Goal: Information Seeking & Learning: Find specific fact

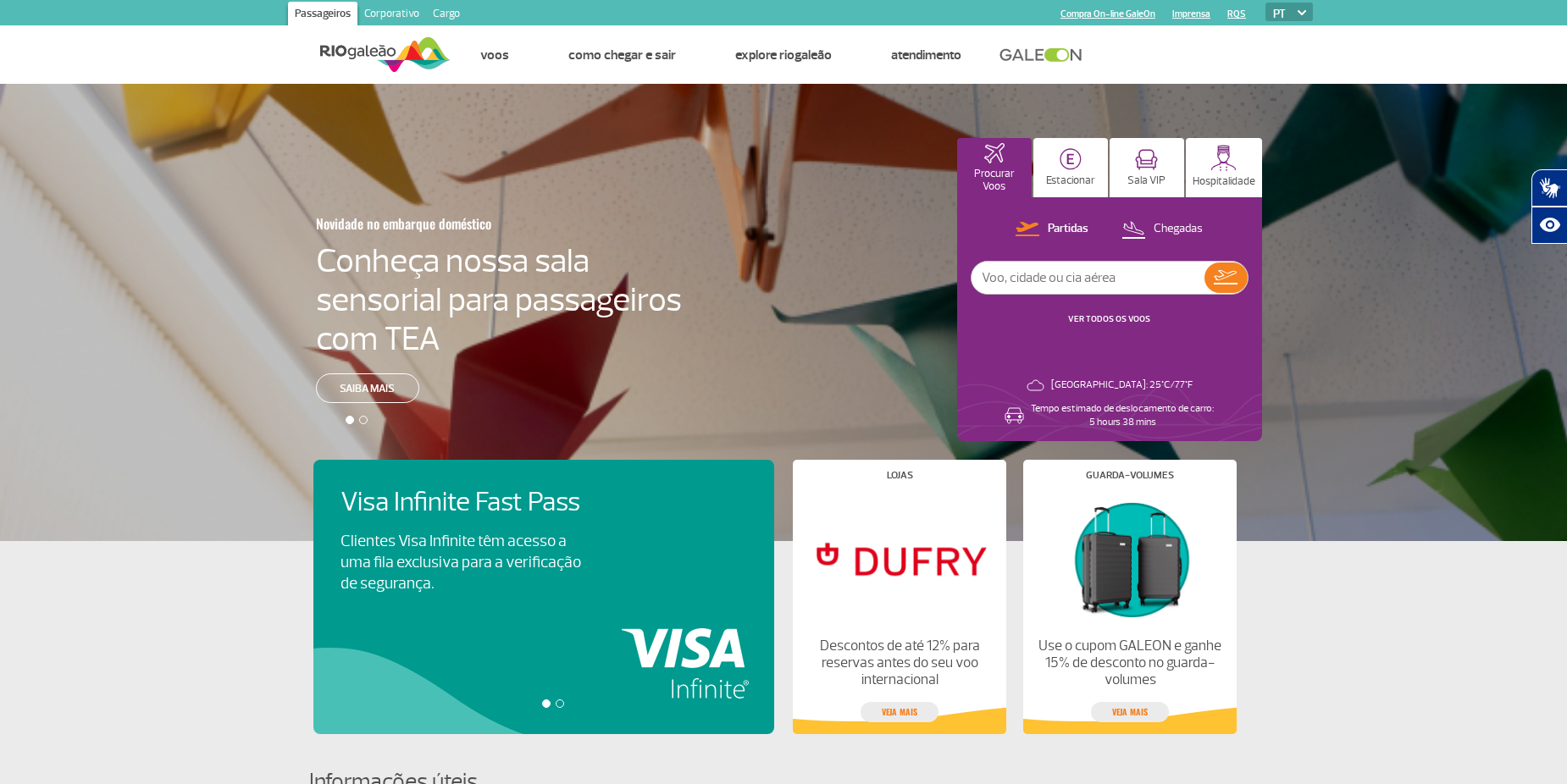
click at [386, 16] on link "Corporativo" at bounding box center [392, 15] width 69 height 27
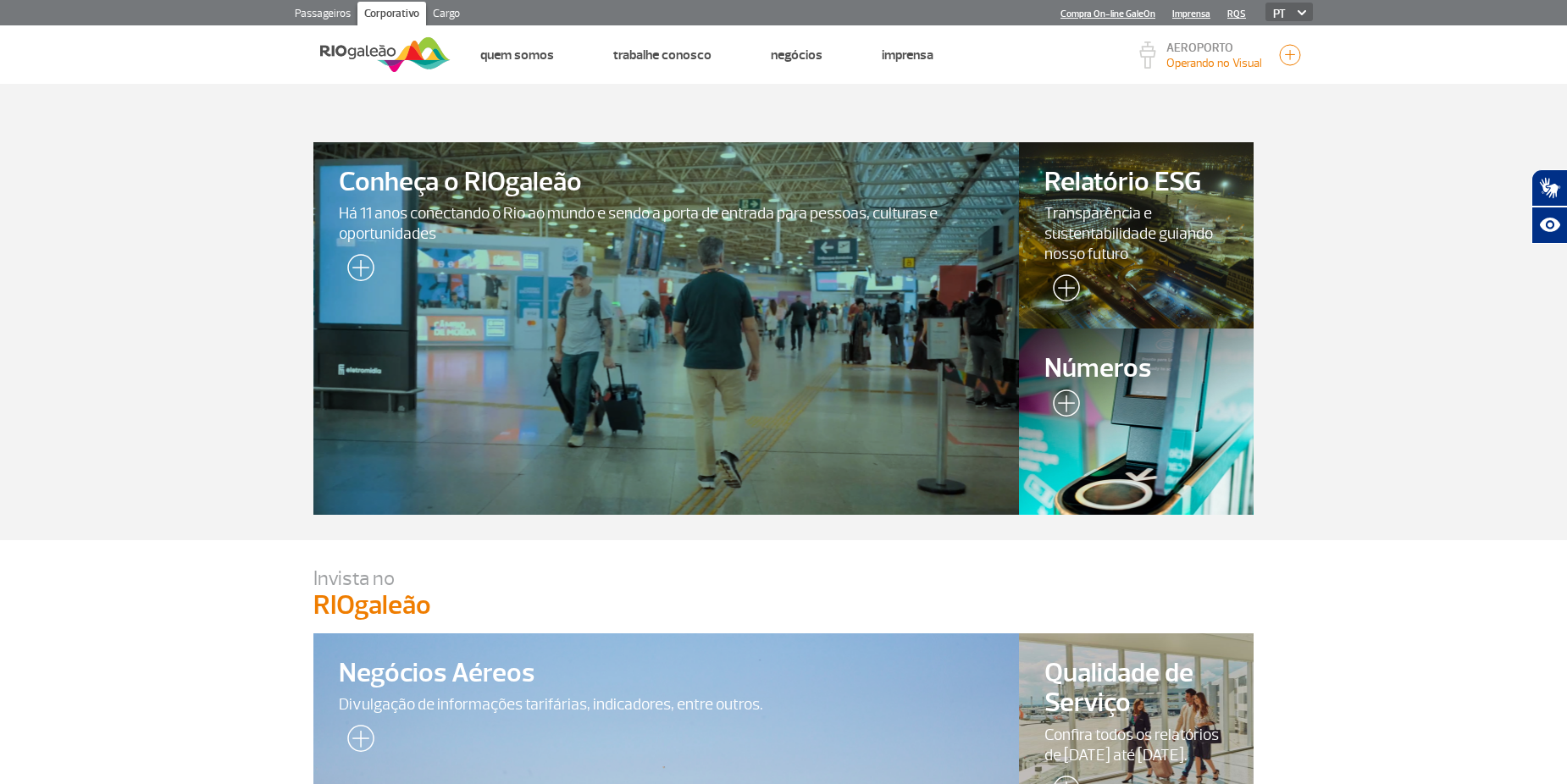
click at [1173, 11] on link "Imprensa" at bounding box center [1191, 13] width 38 height 11
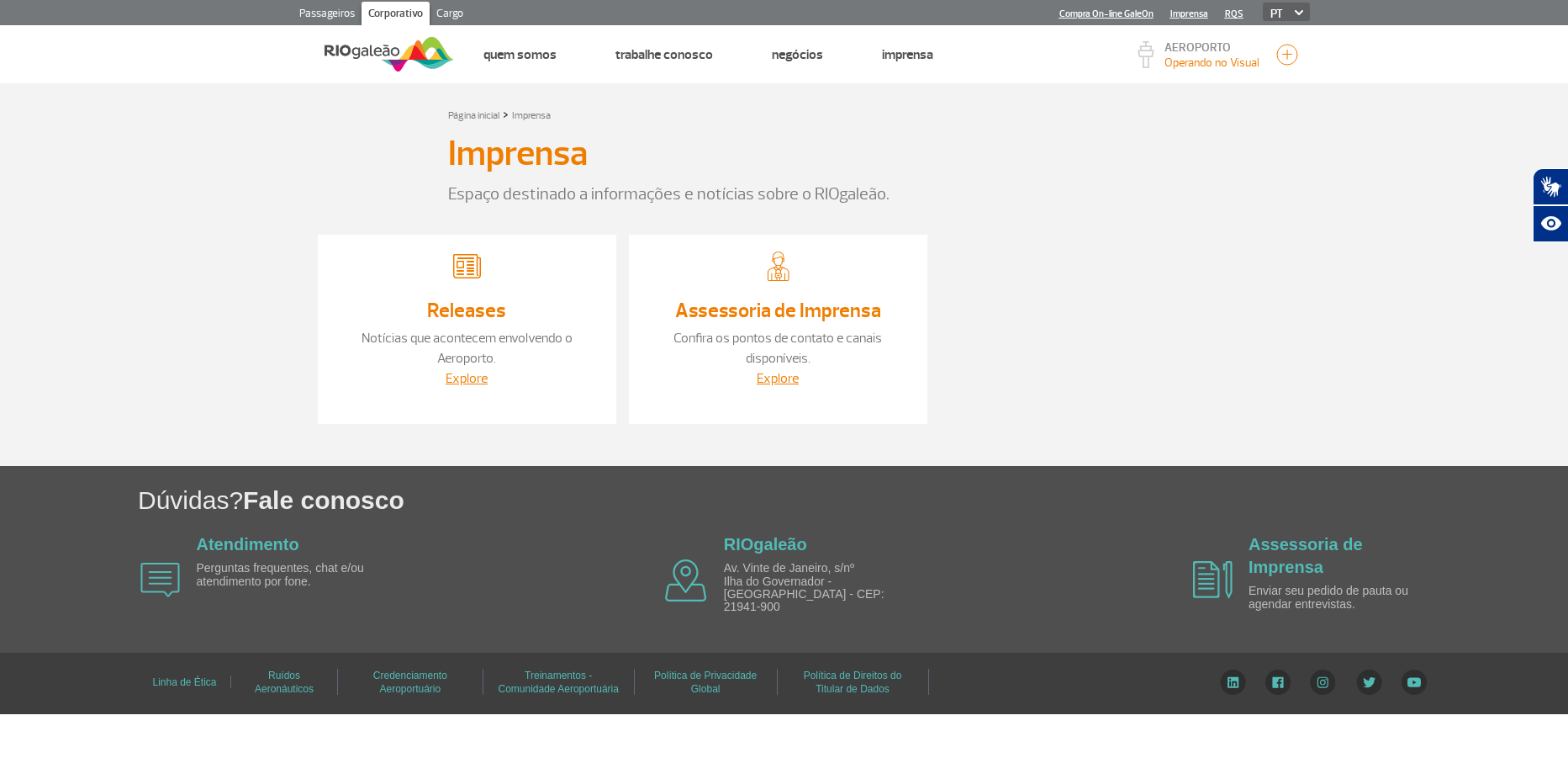
click at [319, 8] on link "Passageiros" at bounding box center [327, 15] width 69 height 27
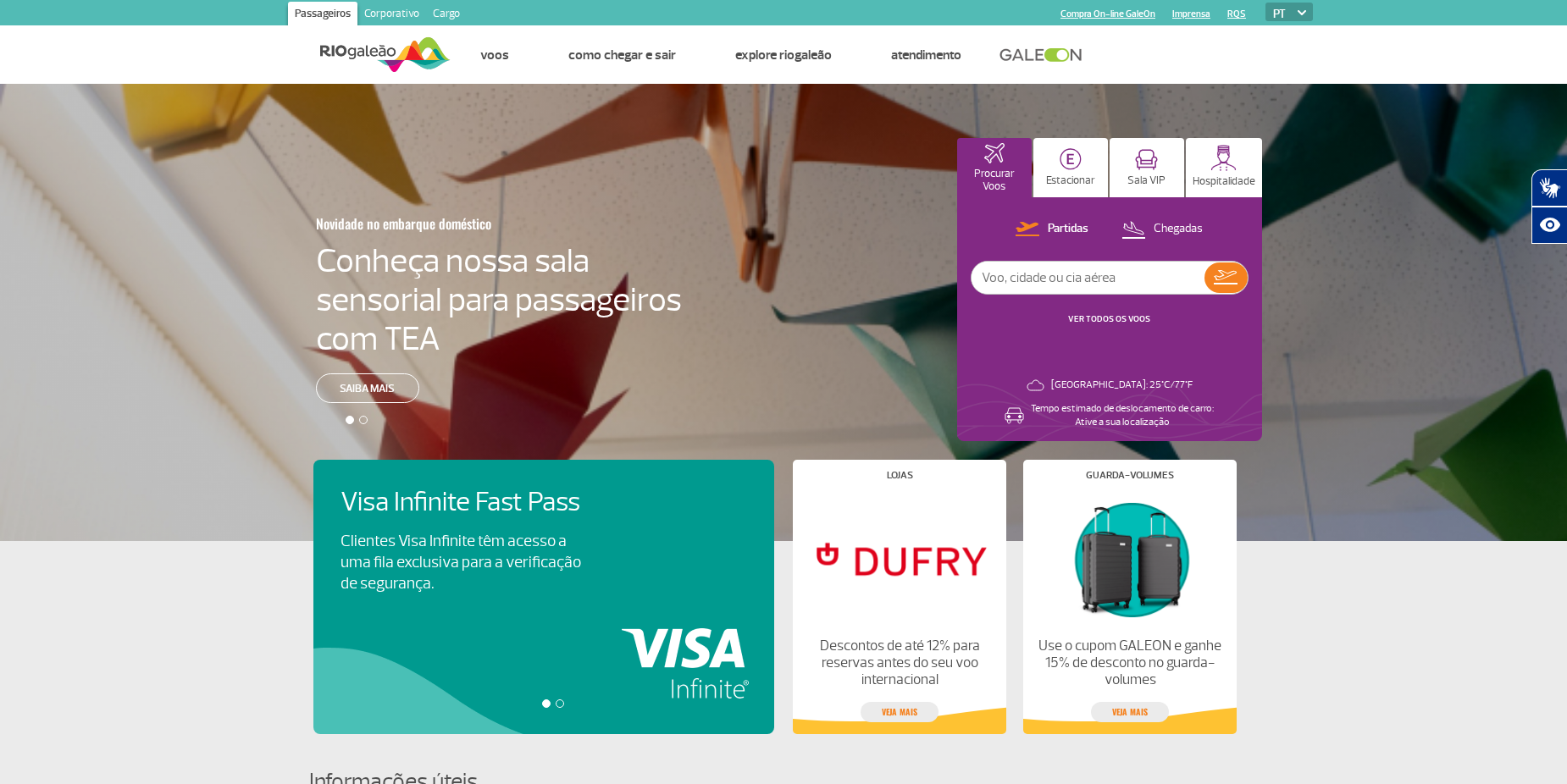
click at [399, 13] on link "Corporativo" at bounding box center [392, 15] width 69 height 27
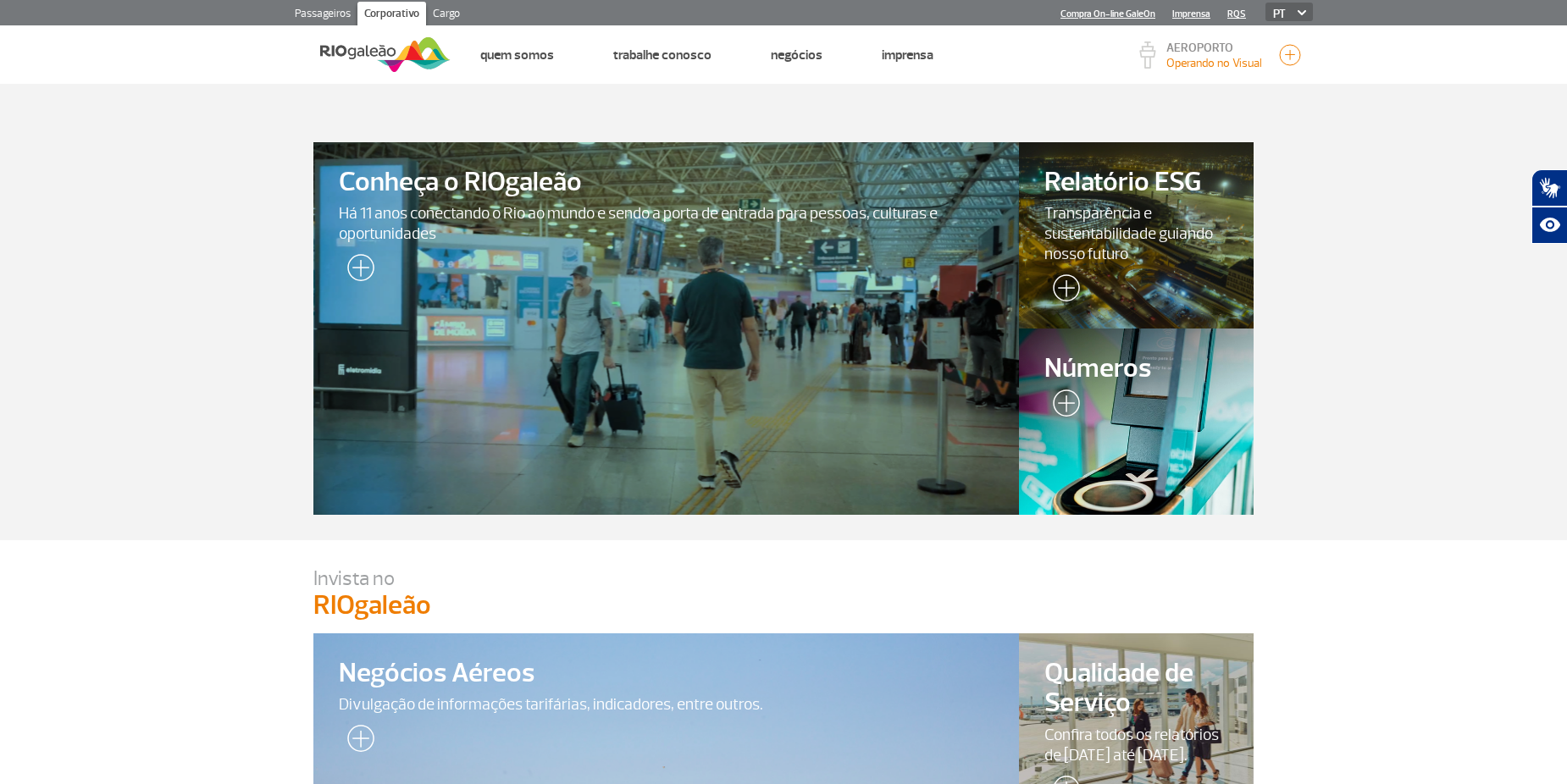
click at [1037, 397] on div at bounding box center [1136, 422] width 240 height 190
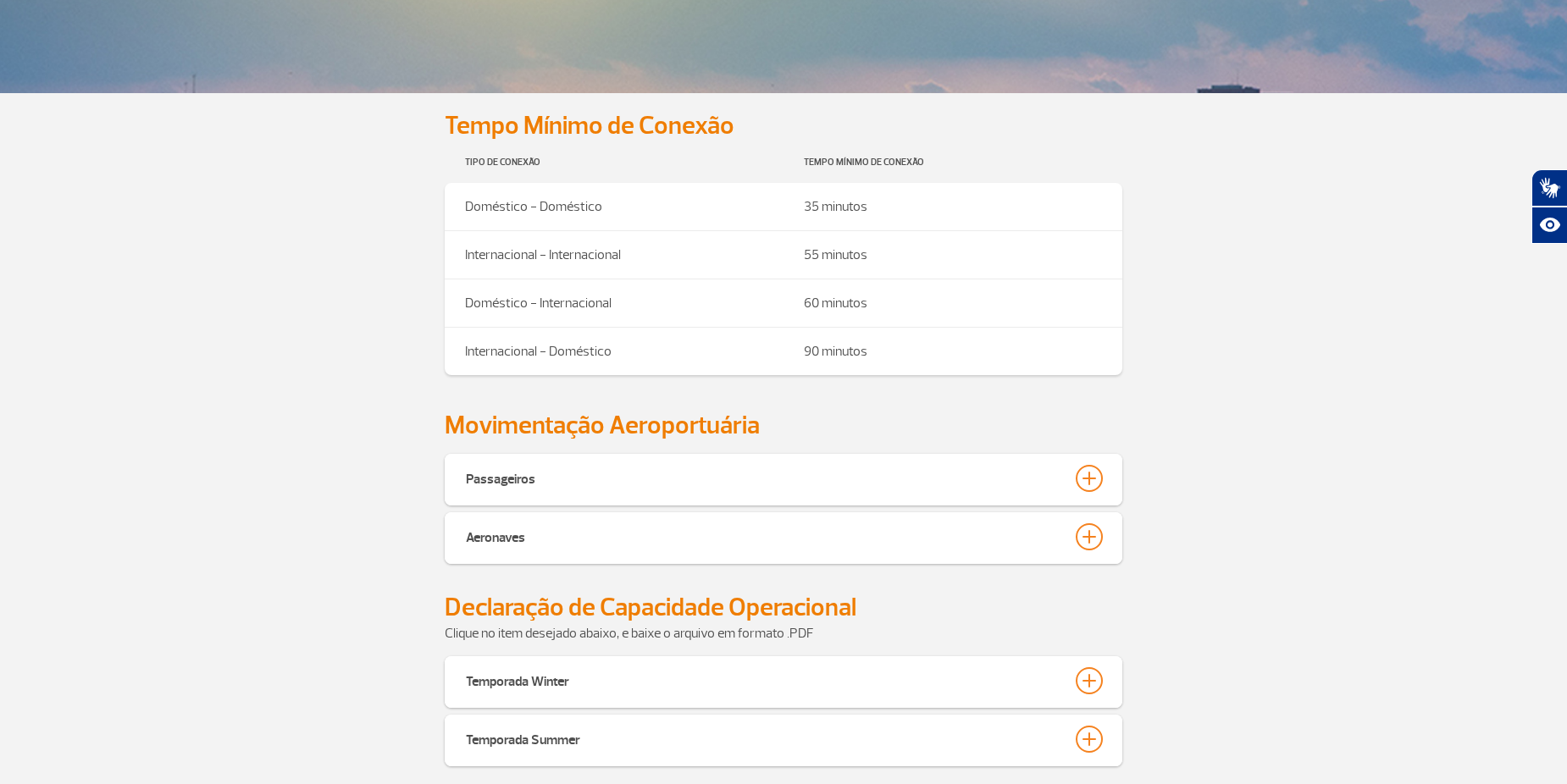
scroll to position [424, 0]
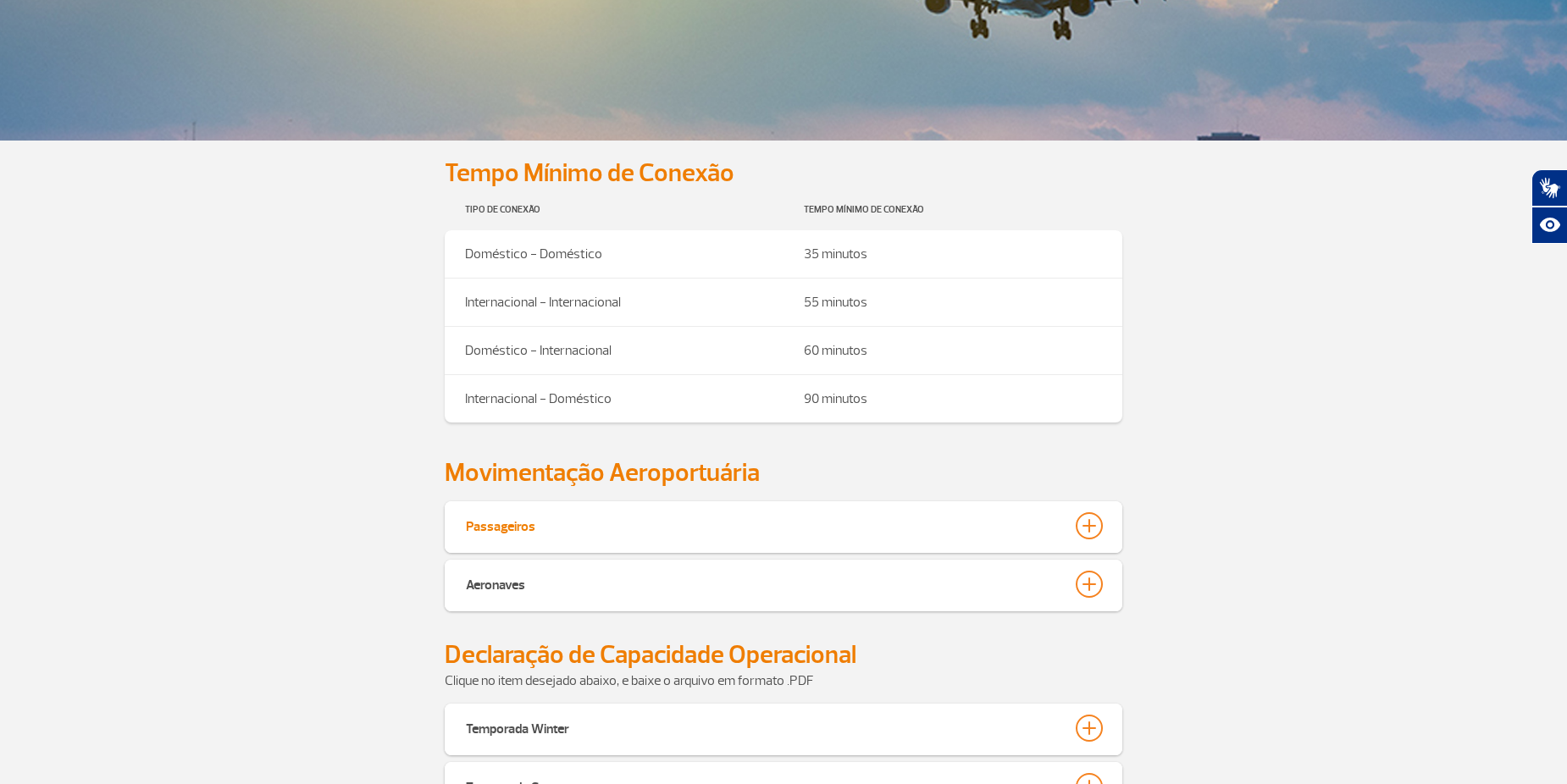
click at [1024, 529] on button "Passageiros" at bounding box center [784, 525] width 637 height 29
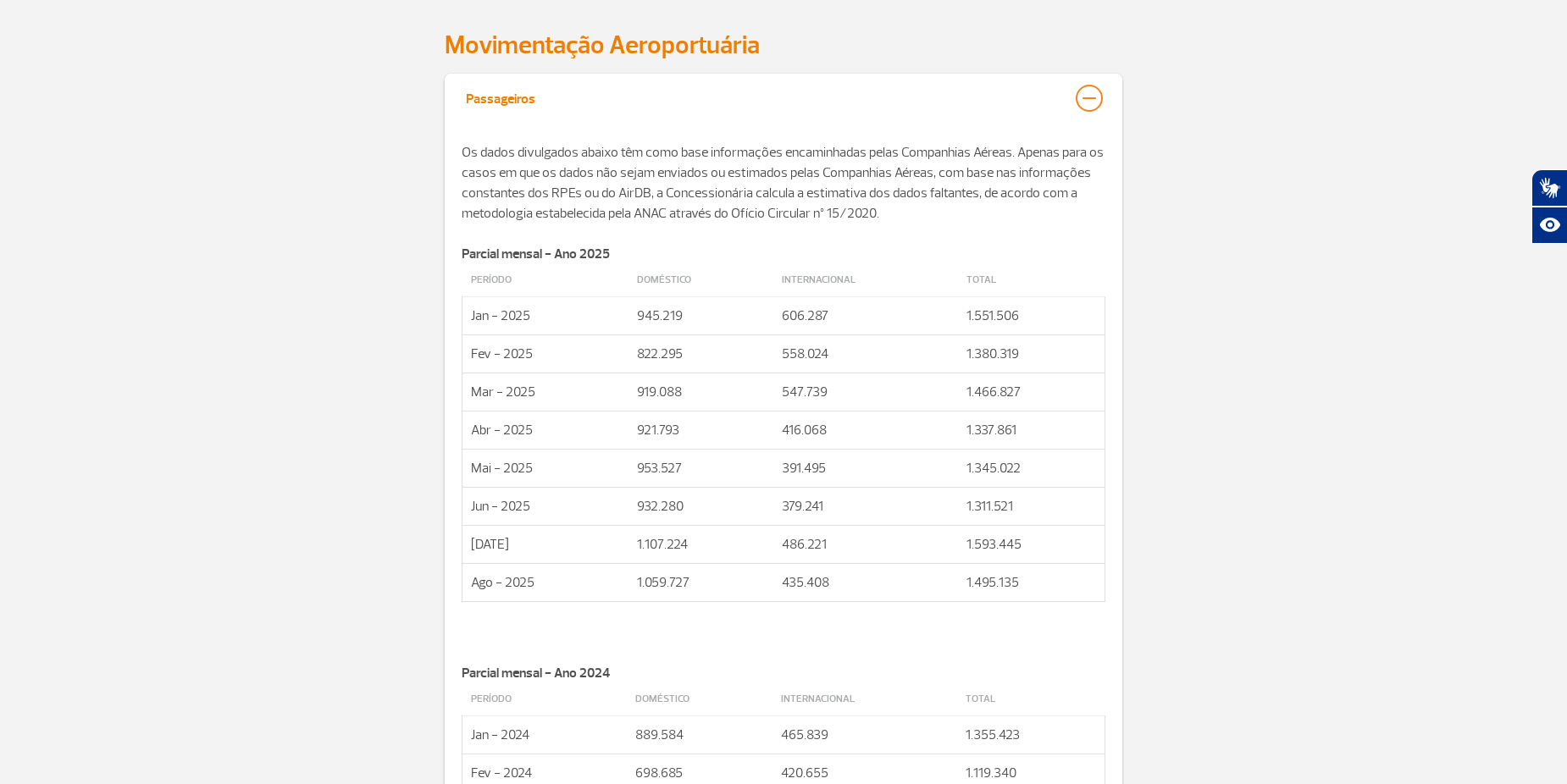
scroll to position [931, 0]
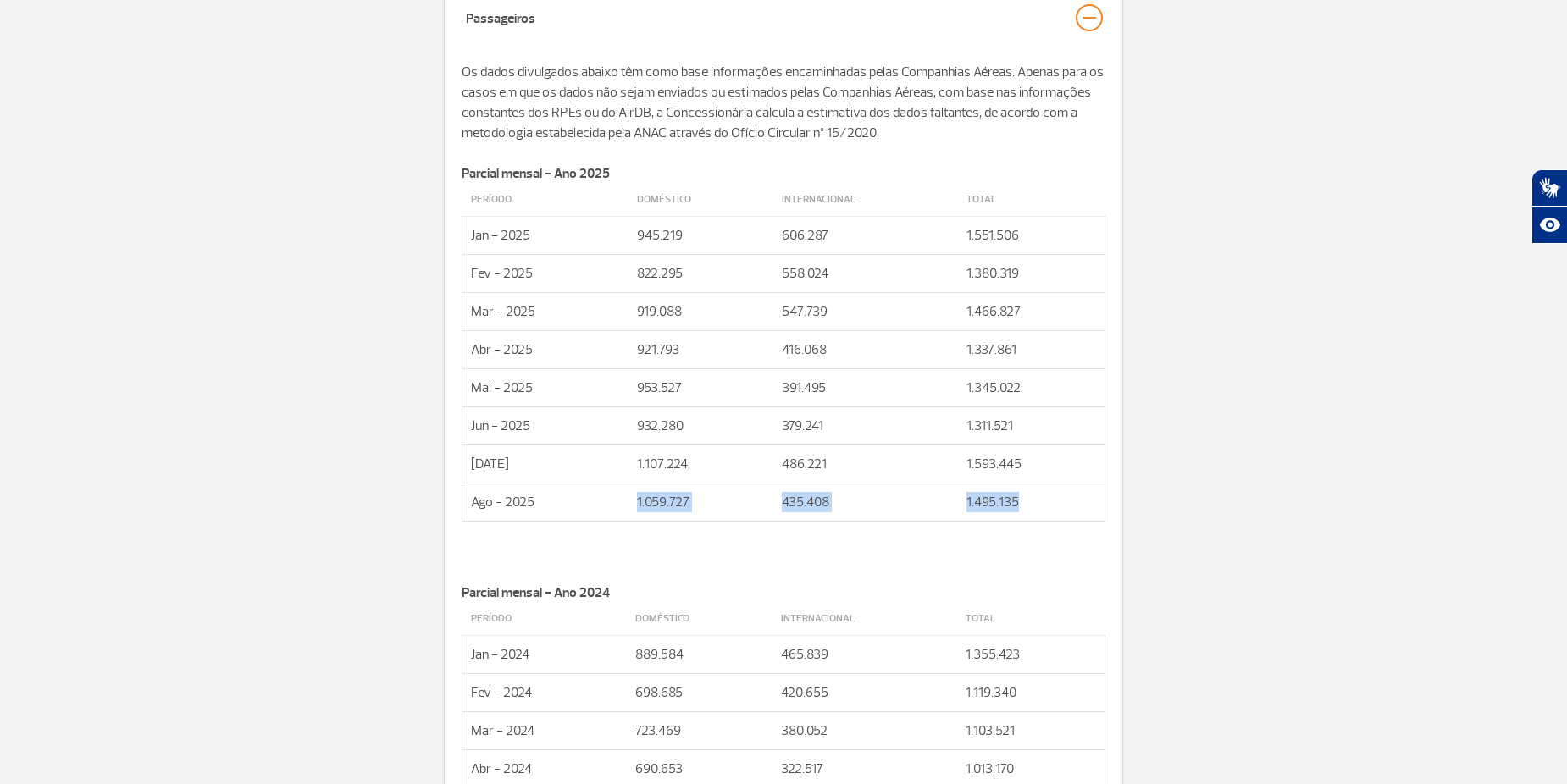
drag, startPoint x: 636, startPoint y: 496, endPoint x: 1022, endPoint y: 507, distance: 386.2
click at [1022, 507] on tr "Ago - 2025 1.059.727 435.408 1.495.135" at bounding box center [784, 501] width 643 height 38
drag, startPoint x: 1022, startPoint y: 507, endPoint x: 1194, endPoint y: 396, distance: 204.7
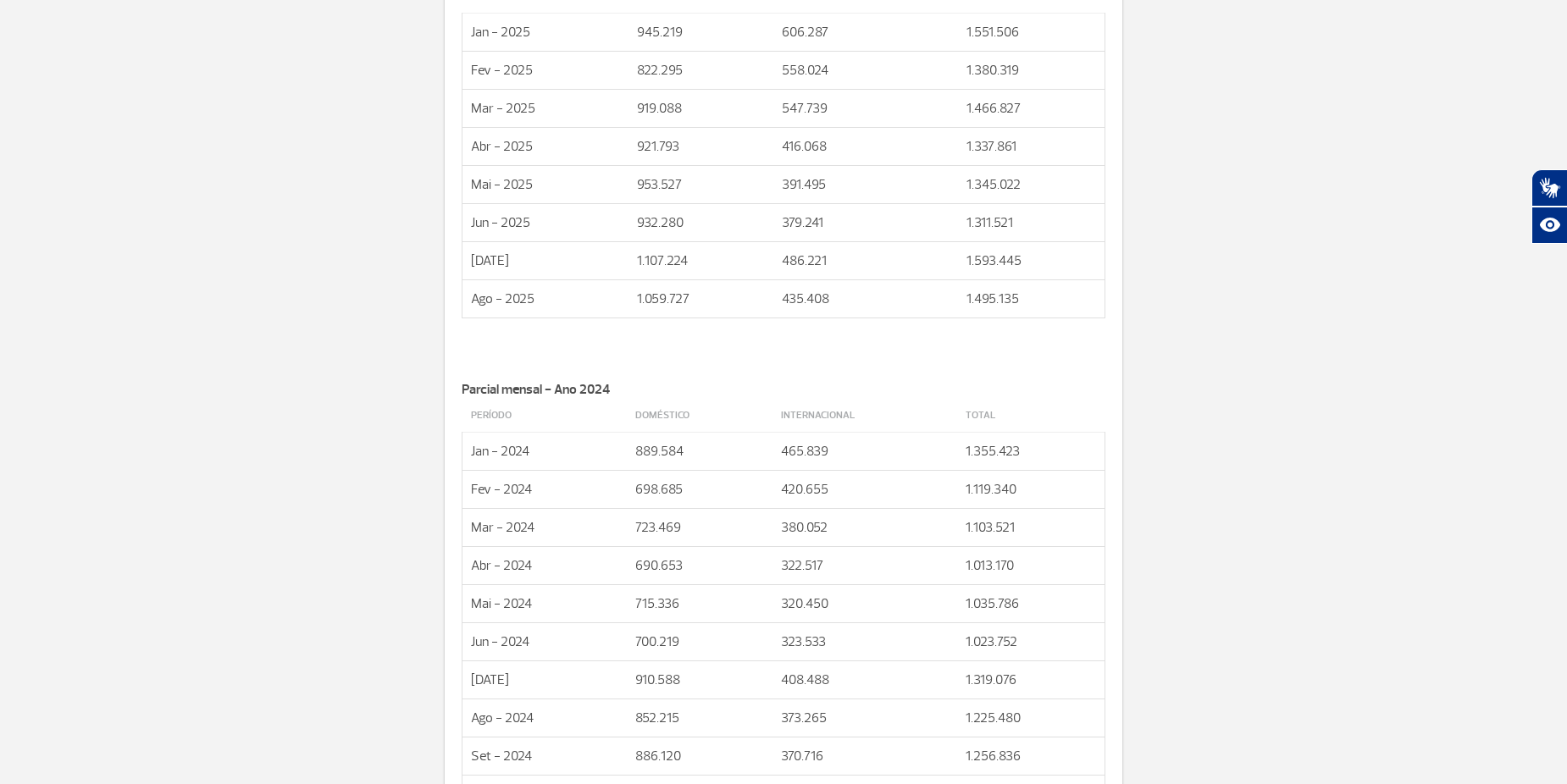
scroll to position [1100, 0]
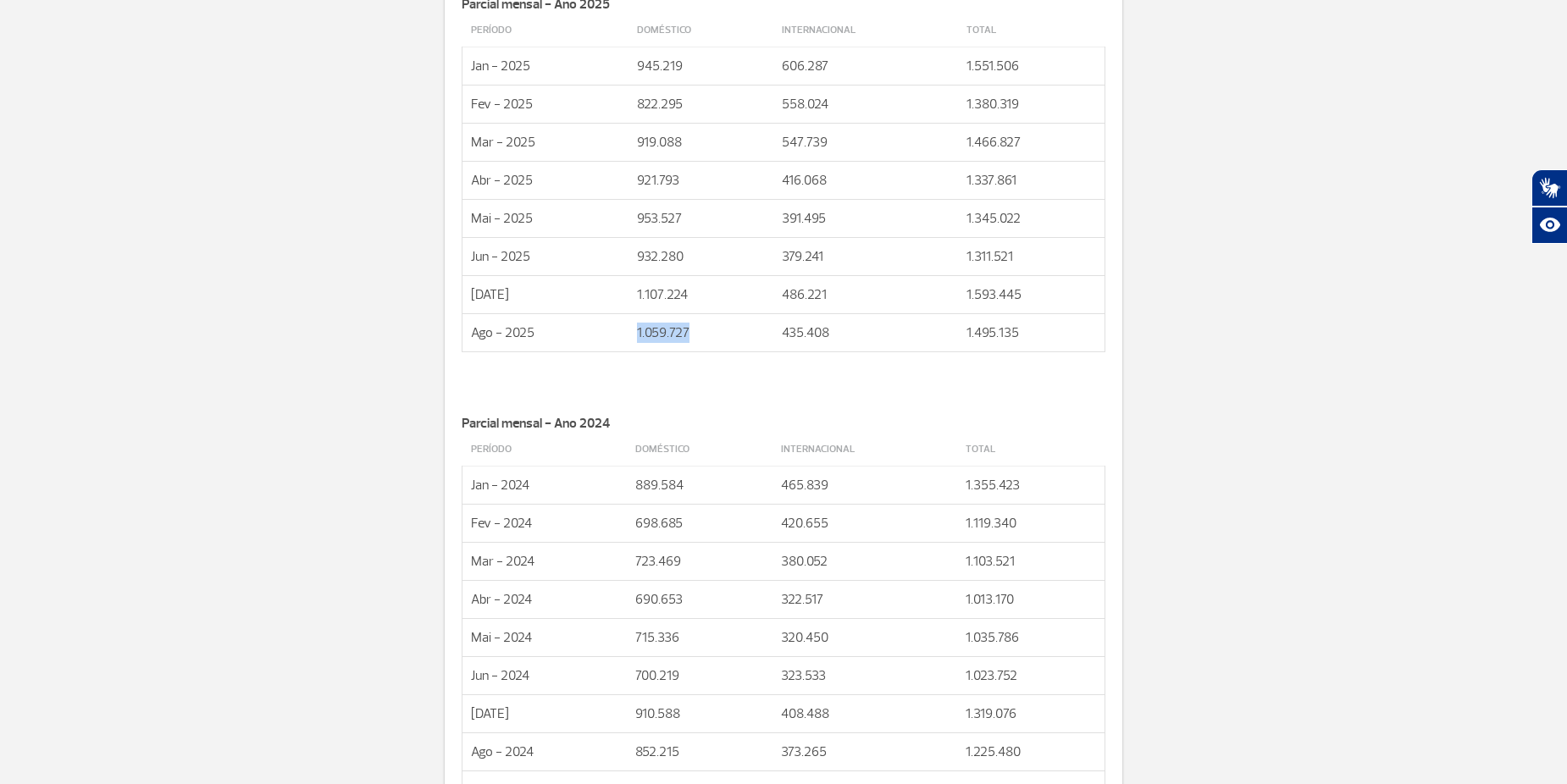
drag, startPoint x: 638, startPoint y: 334, endPoint x: 697, endPoint y: 334, distance: 59.0
click at [697, 334] on td "1.059.727" at bounding box center [700, 333] width 145 height 38
copy td "1.059.727"
click at [1017, 295] on td "1.593.445" at bounding box center [1032, 294] width 148 height 38
drag, startPoint x: 1017, startPoint y: 295, endPoint x: 960, endPoint y: 295, distance: 57.0
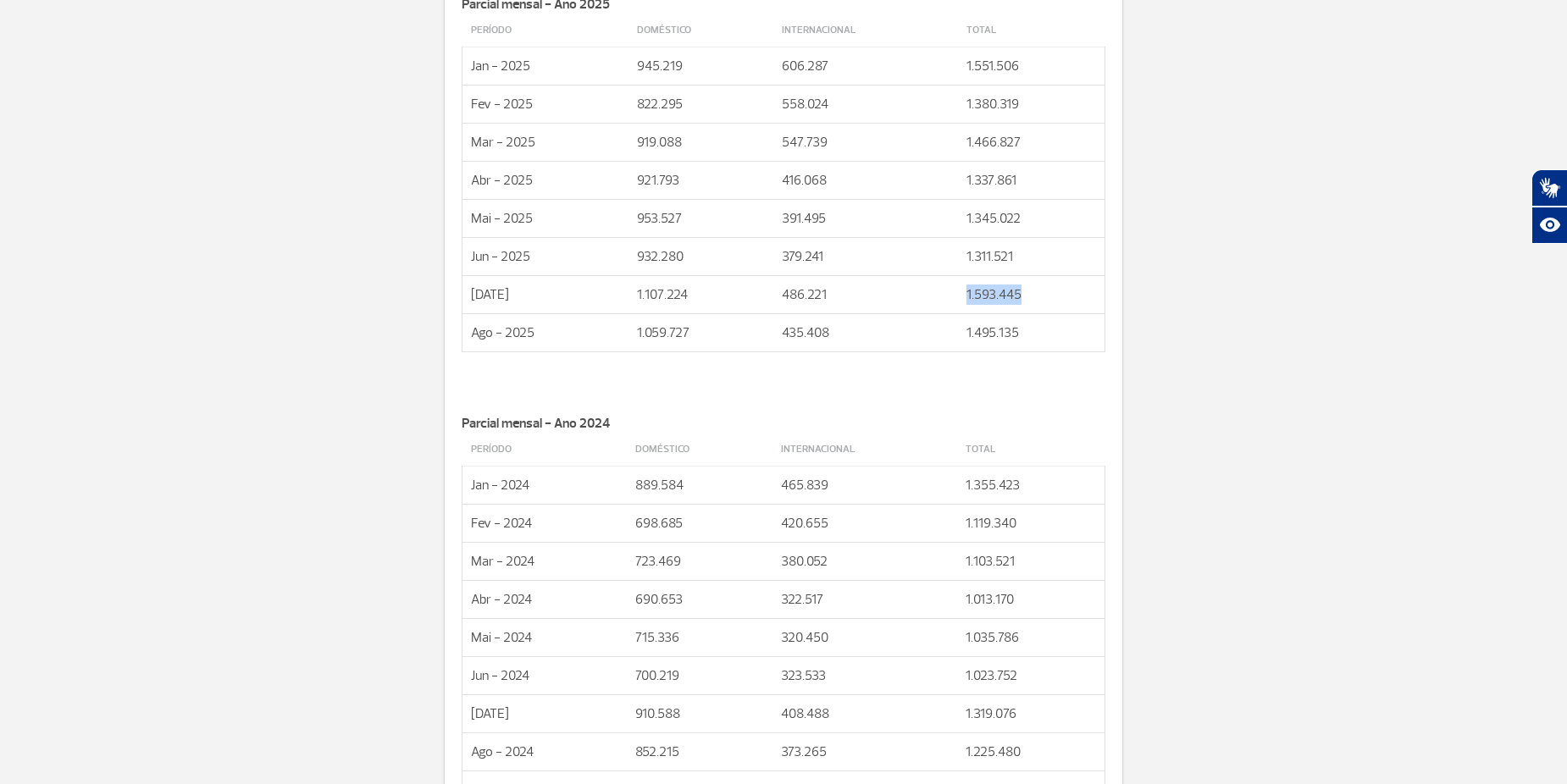
click at [960, 295] on td "1.593.445" at bounding box center [1032, 294] width 148 height 38
click at [975, 326] on td "1.495.135" at bounding box center [1032, 333] width 148 height 38
drag, startPoint x: 965, startPoint y: 329, endPoint x: 1028, endPoint y: 332, distance: 63.1
click at [1028, 332] on td "1.495.135" at bounding box center [1032, 333] width 148 height 38
copy td "1.495.135"
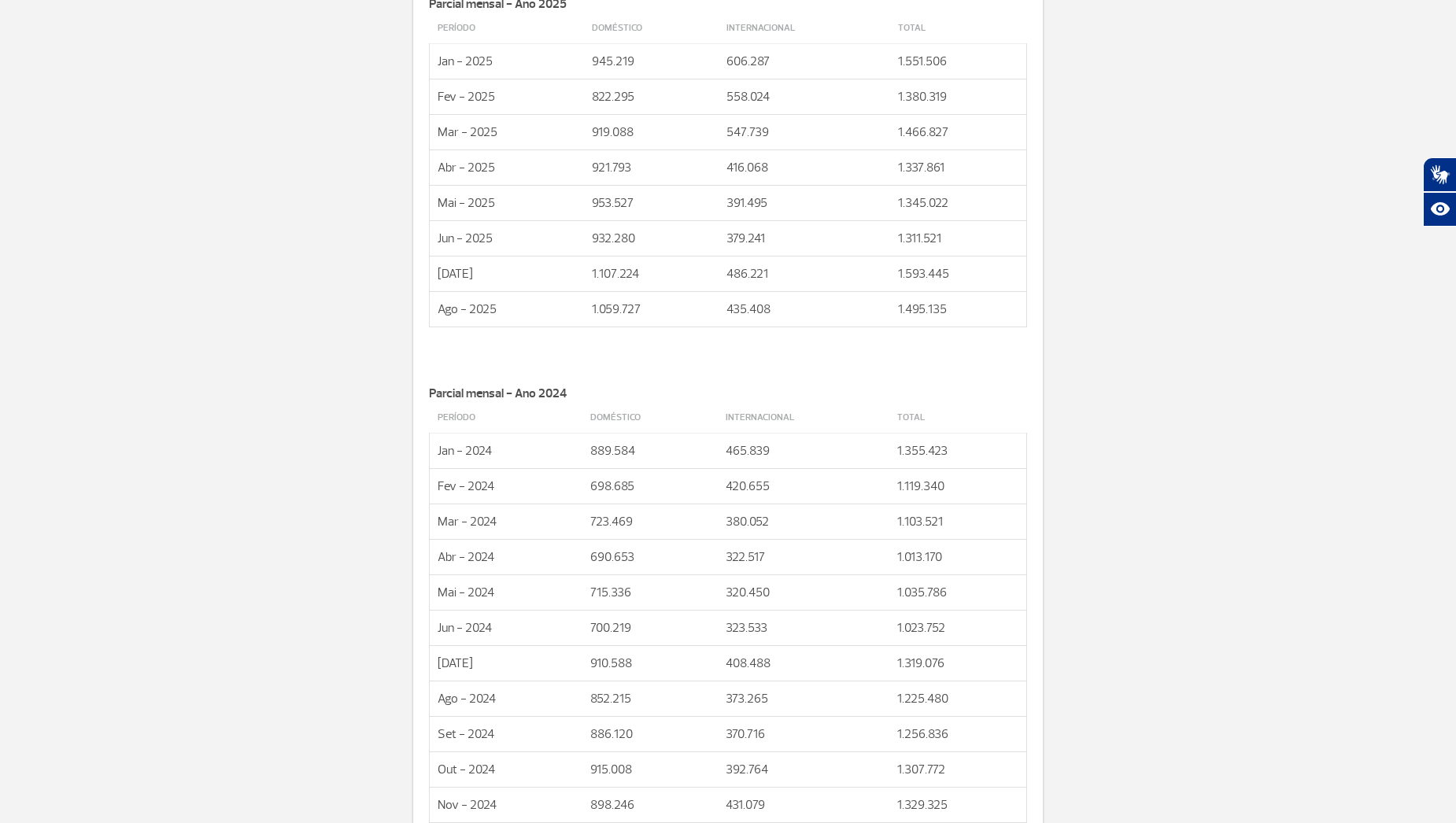
click at [680, 273] on td "1.107.224" at bounding box center [650, 273] width 135 height 36
click at [581, 273] on td "[DATE]" at bounding box center [506, 273] width 154 height 36
drag, startPoint x: 594, startPoint y: 272, endPoint x: 947, endPoint y: 267, distance: 353.0
click at [947, 267] on tr "[DATE] 1.107.224 486.221 1.593.445" at bounding box center [728, 273] width 597 height 36
copy tr "1.107.224 486.221 1.593.445"
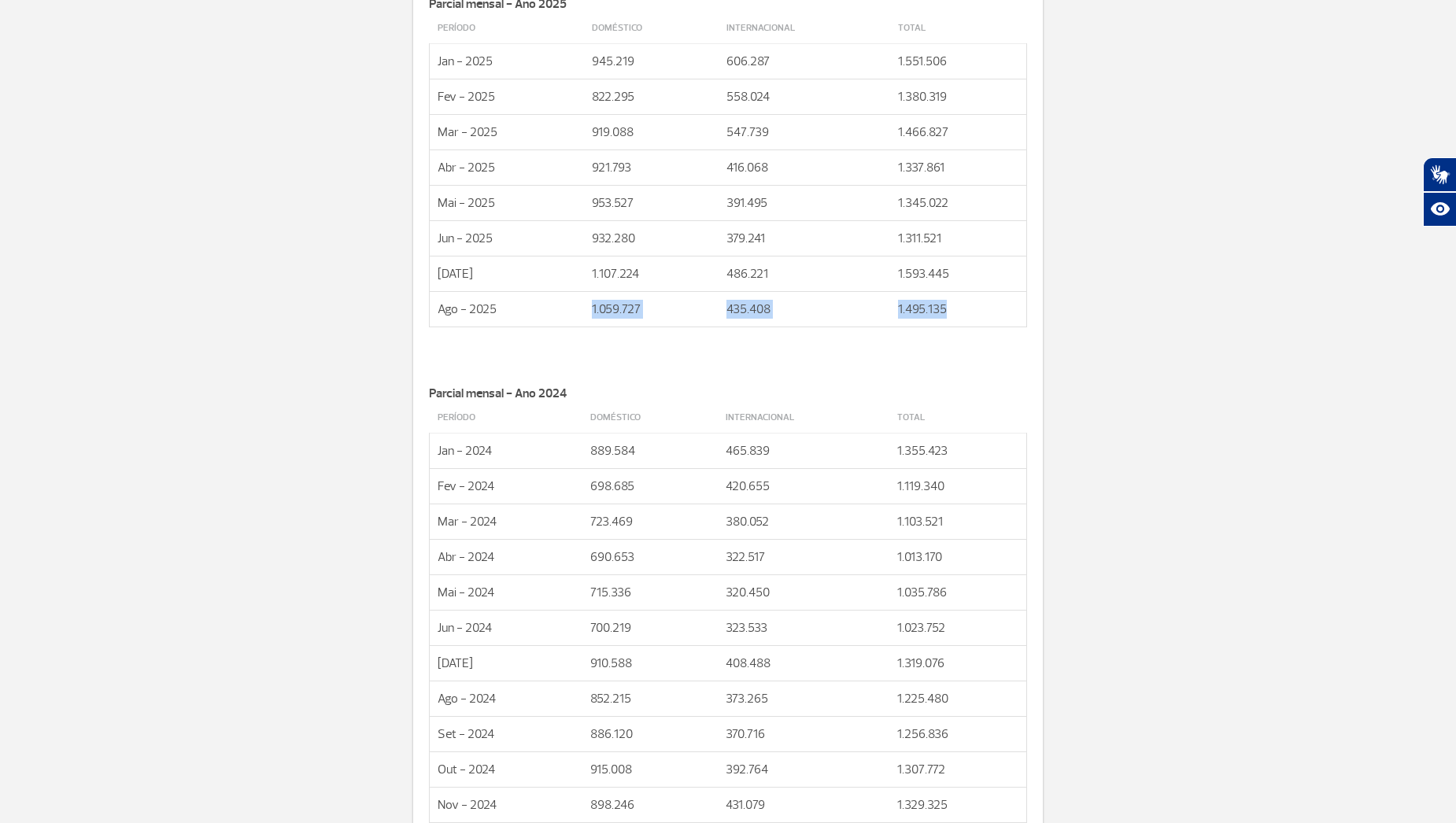
drag, startPoint x: 594, startPoint y: 305, endPoint x: 994, endPoint y: 312, distance: 400.1
click at [994, 312] on tr "Ago - 2025 1.059.727 435.408 1.495.135" at bounding box center [728, 309] width 597 height 36
copy tr "1.059.727 435.408 1.495.135"
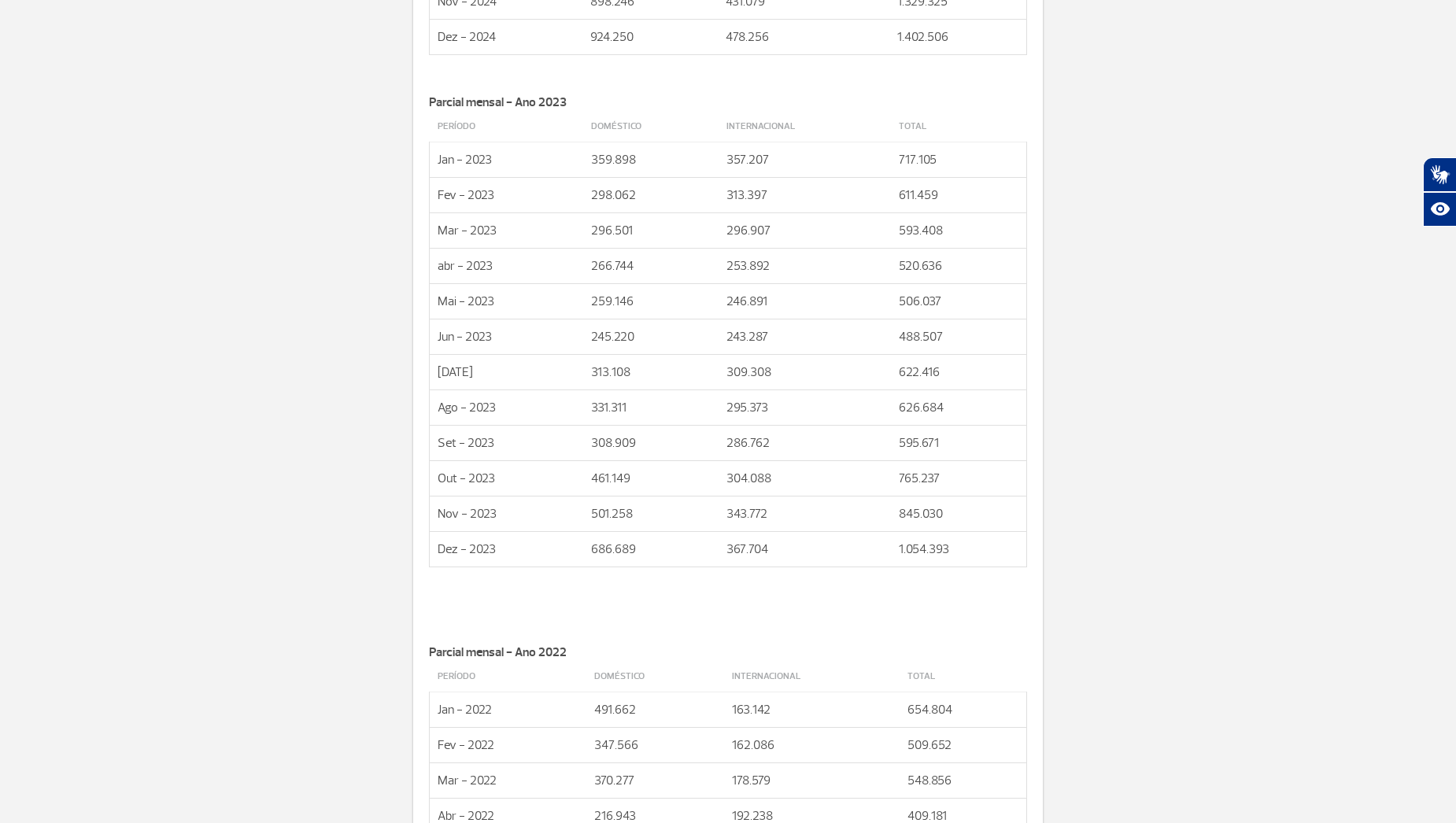
scroll to position [1809, 0]
